Goal: Use online tool/utility: Utilize a website feature to perform a specific function

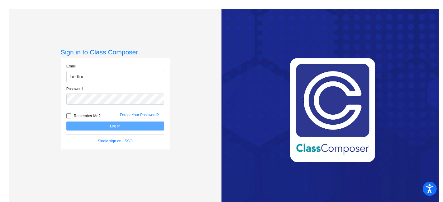
type input "[EMAIL_ADDRESS][PERSON_NAME][DOMAIN_NAME]"
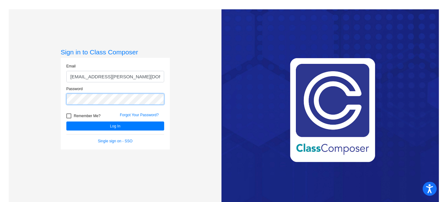
click at [66, 122] on button "Log In" at bounding box center [115, 126] width 98 height 9
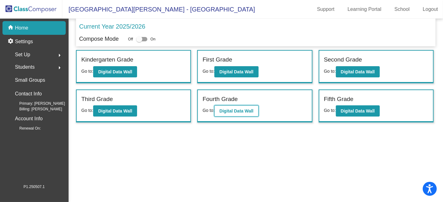
click at [247, 109] on b "Digital Data Wall" at bounding box center [236, 111] width 34 height 5
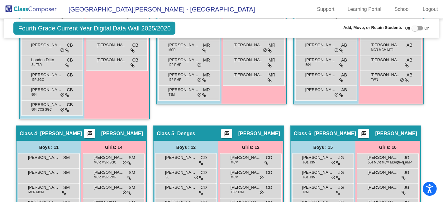
scroll to position [449, 0]
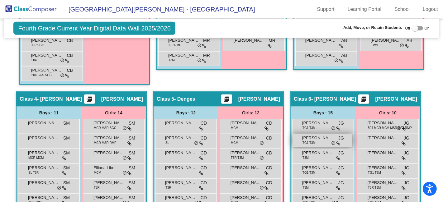
click at [316, 137] on span "[PERSON_NAME]" at bounding box center [317, 138] width 31 height 6
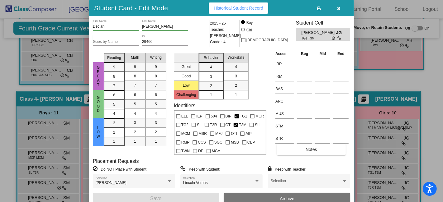
click at [340, 8] on icon "button" at bounding box center [338, 8] width 3 height 4
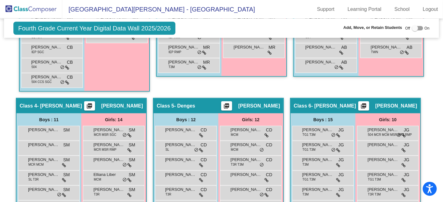
scroll to position [346, 0]
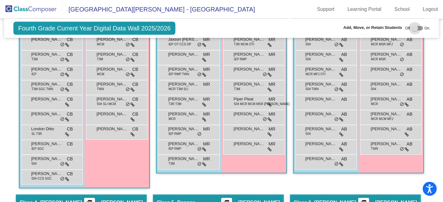
click at [415, 29] on div at bounding box center [416, 28] width 11 height 4
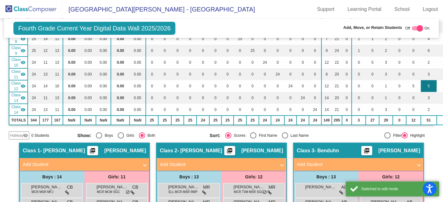
scroll to position [12, 0]
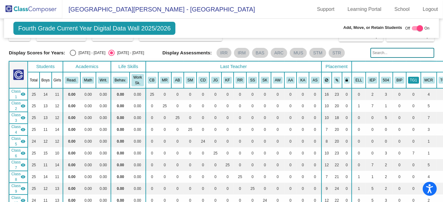
click at [408, 79] on button "TG1" at bounding box center [413, 80] width 11 height 7
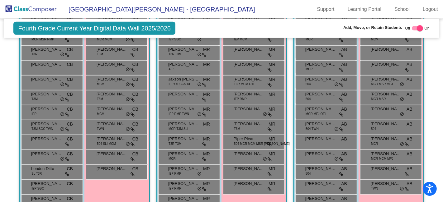
scroll to position [254, 0]
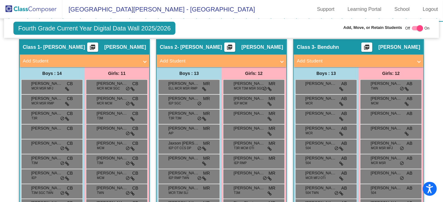
click at [411, 28] on div at bounding box center [416, 28] width 11 height 4
checkbox input "false"
